Goal: Find specific page/section: Find specific page/section

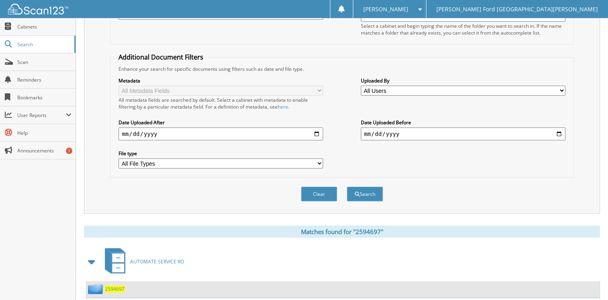
scroll to position [172, 0]
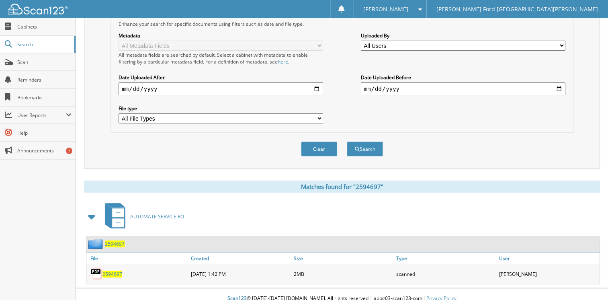
click at [110, 270] on span "2594697" at bounding box center [112, 273] width 20 height 7
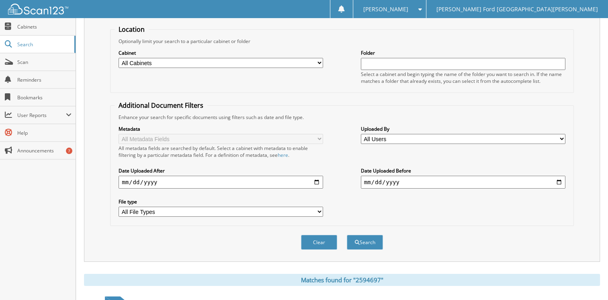
scroll to position [0, 0]
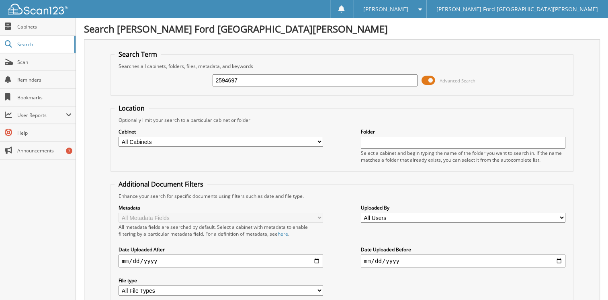
drag, startPoint x: 228, startPoint y: 79, endPoint x: 271, endPoint y: 75, distance: 43.2
click at [271, 75] on input "2594697" at bounding box center [315, 80] width 204 height 12
type input "2594736"
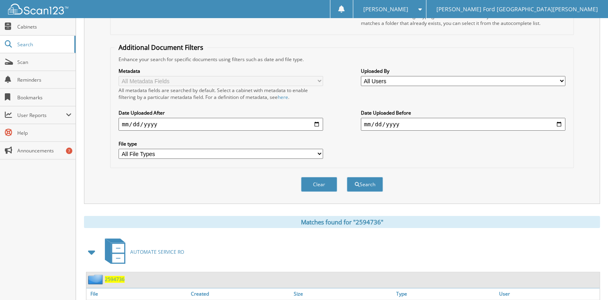
scroll to position [172, 0]
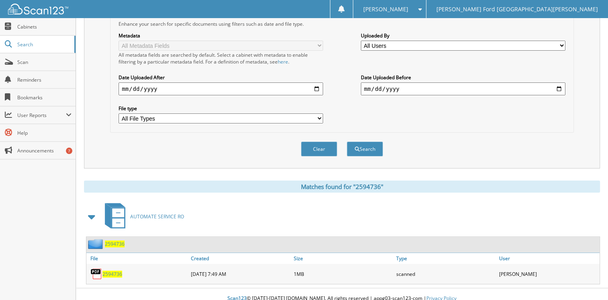
click at [106, 270] on span "2594736" at bounding box center [112, 273] width 20 height 7
